Goal: Task Accomplishment & Management: Use online tool/utility

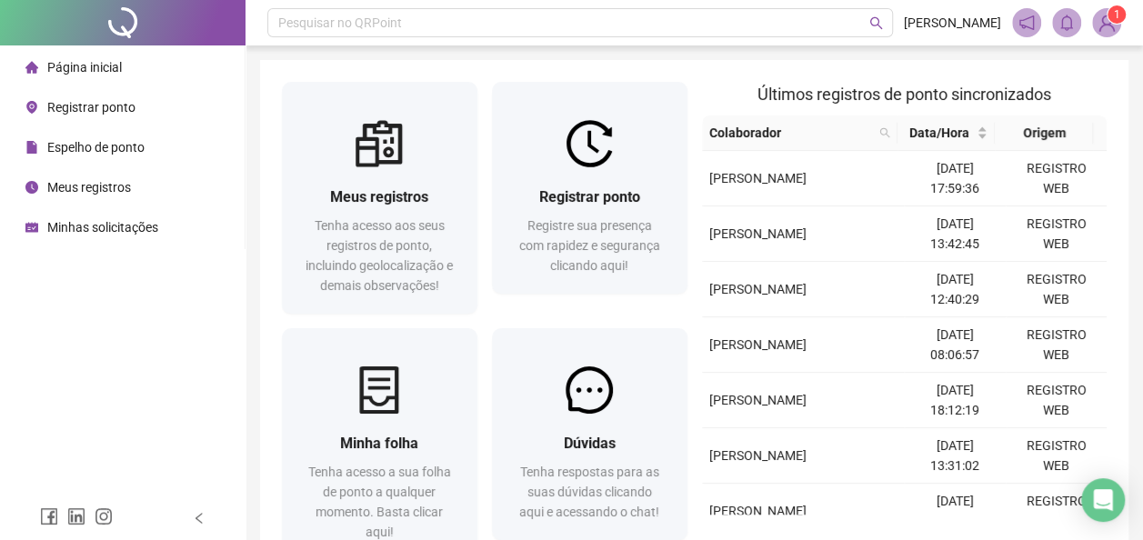
drag, startPoint x: 0, startPoint y: 0, endPoint x: 127, endPoint y: 111, distance: 168.8
click at [127, 111] on span "Registrar ponto" at bounding box center [91, 107] width 88 height 15
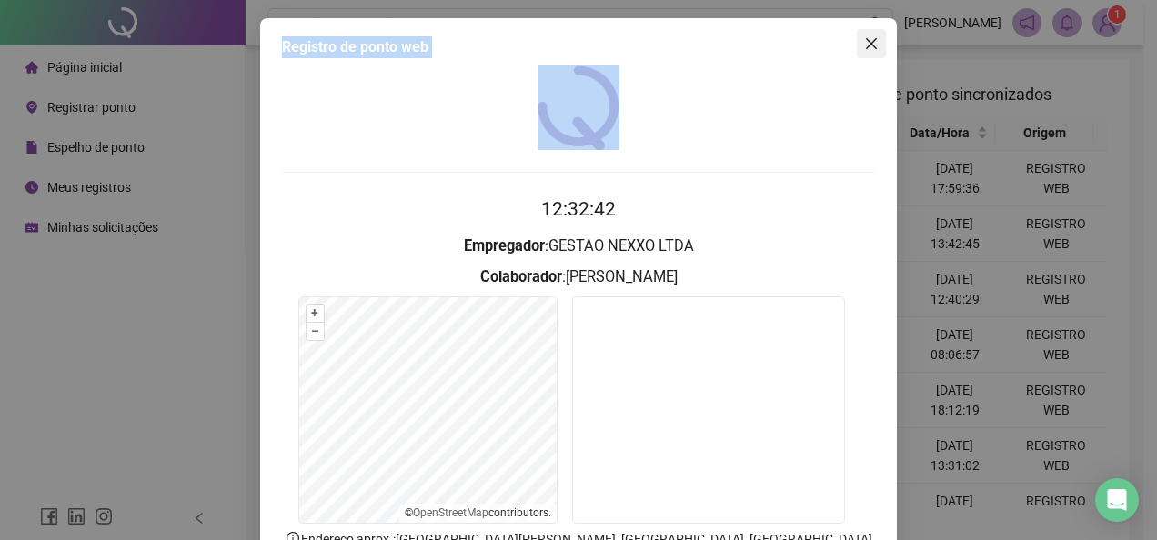
click at [867, 44] on icon "close" at bounding box center [871, 43] width 15 height 15
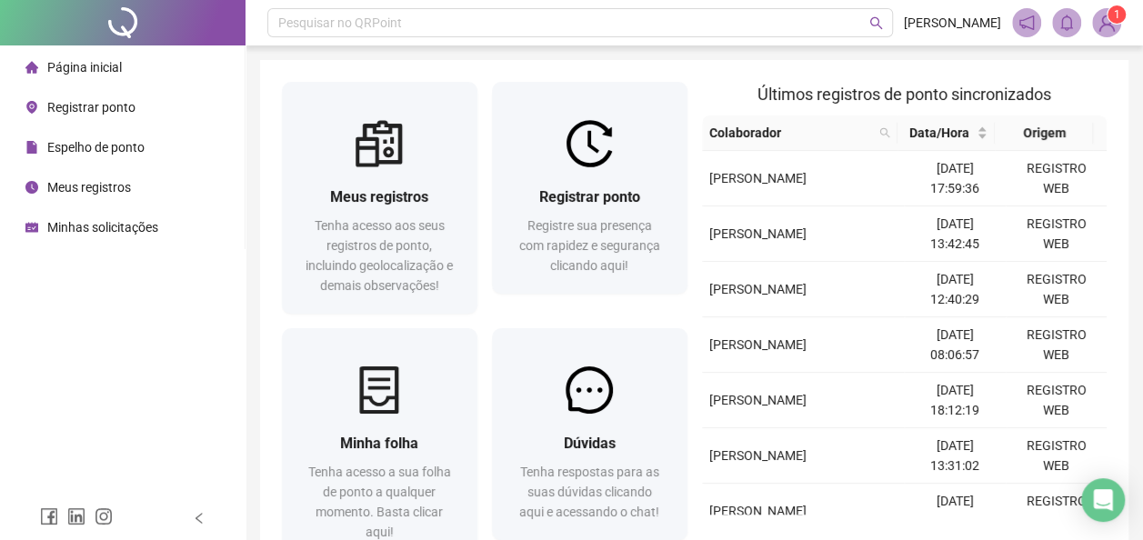
click at [126, 105] on span "Registrar ponto" at bounding box center [91, 107] width 88 height 15
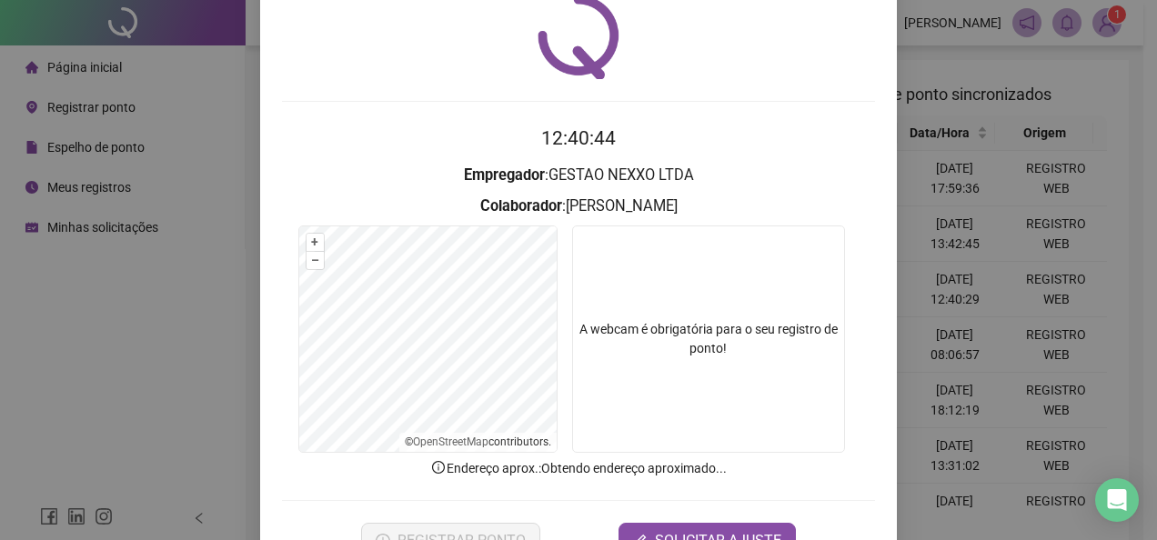
scroll to position [128, 0]
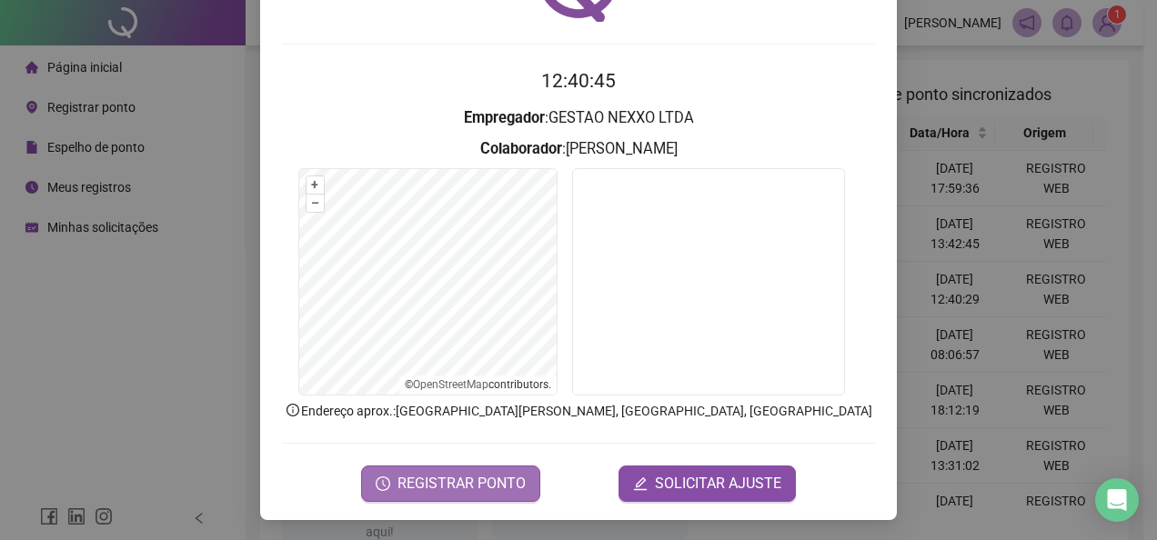
click at [487, 484] on span "REGISTRAR PONTO" at bounding box center [461, 484] width 128 height 22
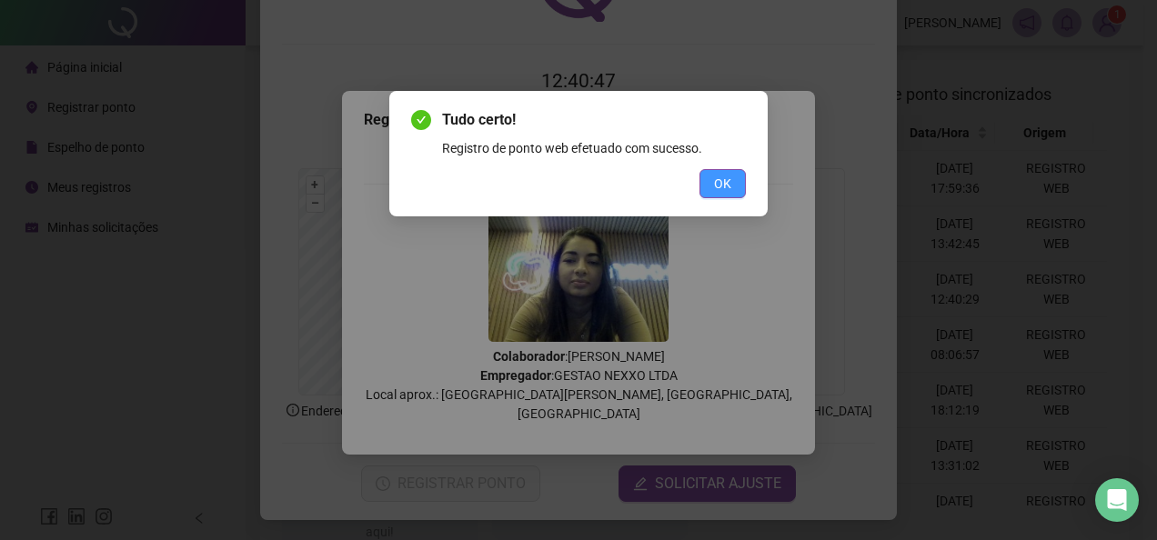
click at [731, 179] on span "OK" at bounding box center [722, 184] width 17 height 20
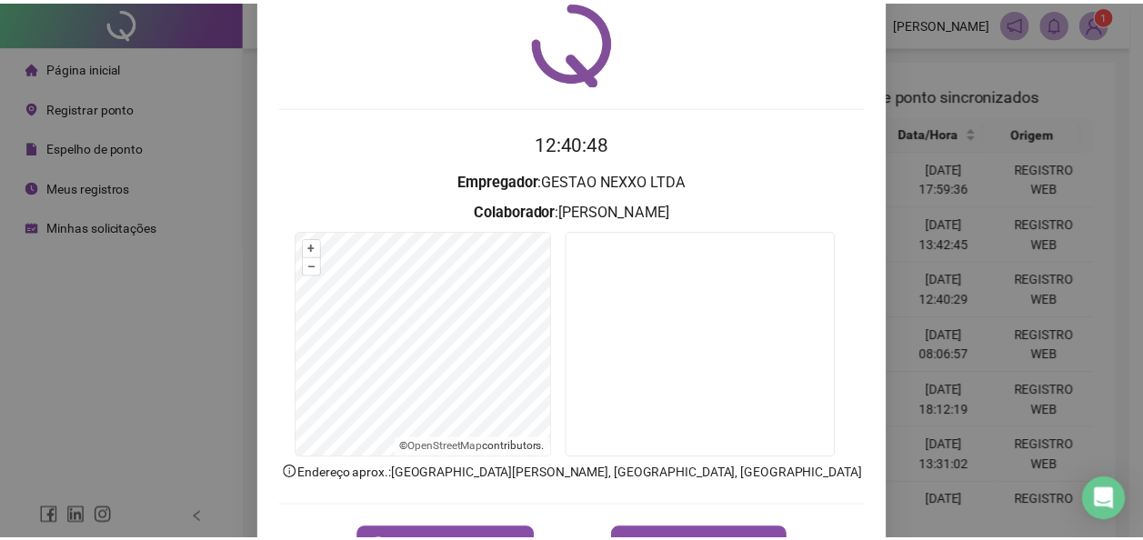
scroll to position [0, 0]
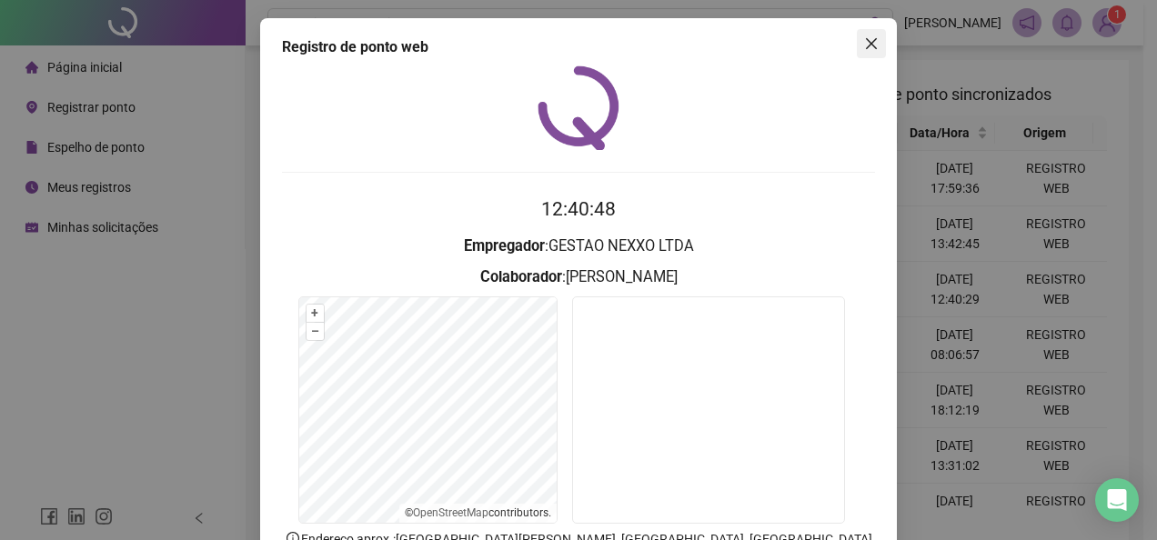
click at [867, 52] on button "Close" at bounding box center [870, 43] width 29 height 29
